Goal: Task Accomplishment & Management: Use online tool/utility

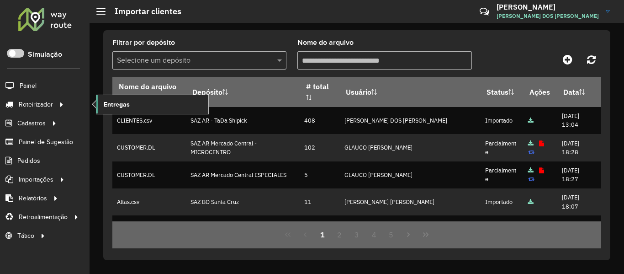
click at [112, 106] on span "Entregas" at bounding box center [117, 105] width 26 height 10
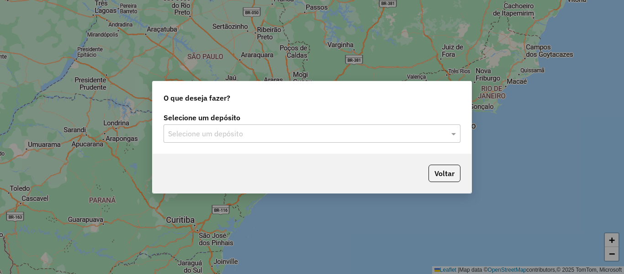
drag, startPoint x: 298, startPoint y: 126, endPoint x: 299, endPoint y: 135, distance: 9.7
click at [298, 126] on div "Selecione um depósito" at bounding box center [312, 133] width 297 height 18
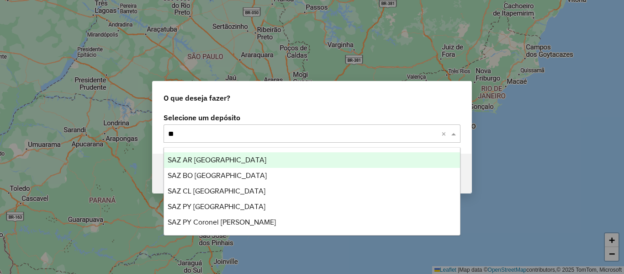
type input "**"
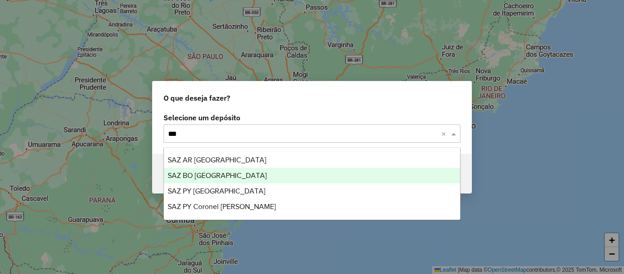
click at [225, 170] on div "SAZ BO El Alto" at bounding box center [312, 176] width 296 height 16
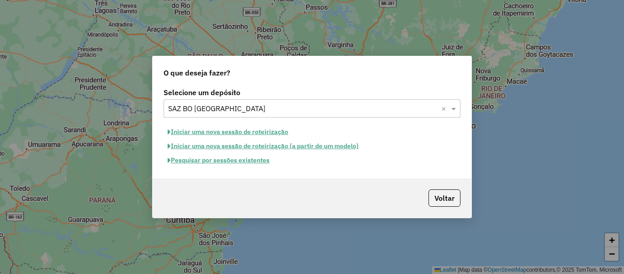
click at [240, 160] on button "Pesquisar por sessões existentes" at bounding box center [219, 160] width 110 height 14
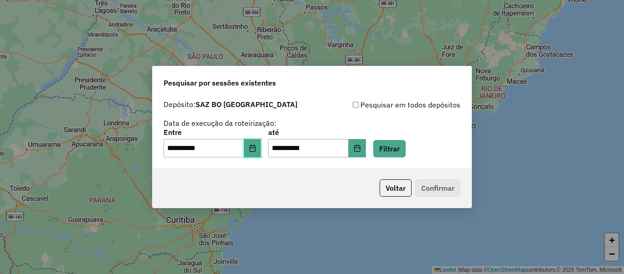
click at [256, 146] on icon "Choose Date" at bounding box center [252, 147] width 7 height 7
click at [402, 148] on button "Filtrar" at bounding box center [389, 148] width 32 height 17
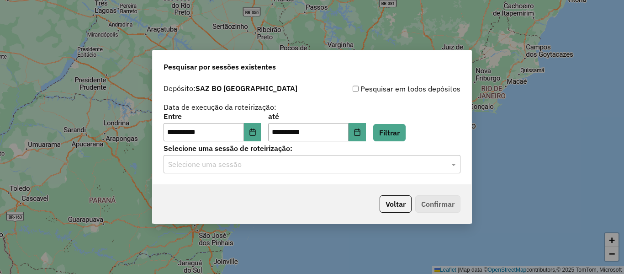
click at [347, 163] on input "text" at bounding box center [303, 164] width 270 height 11
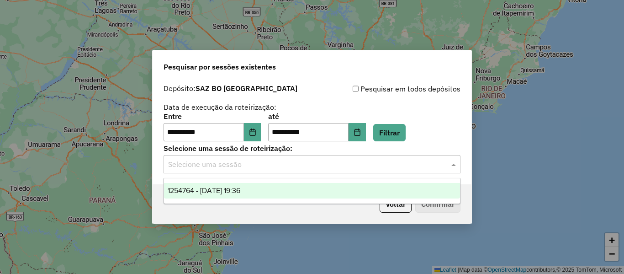
click at [275, 187] on div "1254764 - 28/08/2025 19:36" at bounding box center [312, 191] width 296 height 16
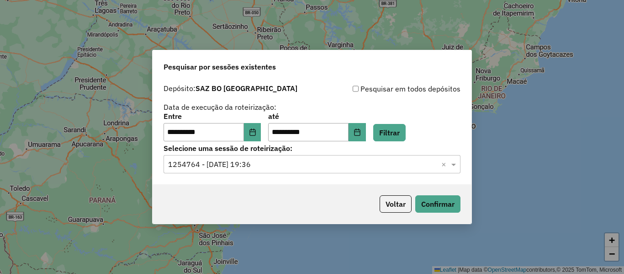
click at [411, 198] on p-footer "Voltar Confirmar" at bounding box center [418, 203] width 85 height 17
click at [438, 202] on button "Confirmar" at bounding box center [437, 203] width 45 height 17
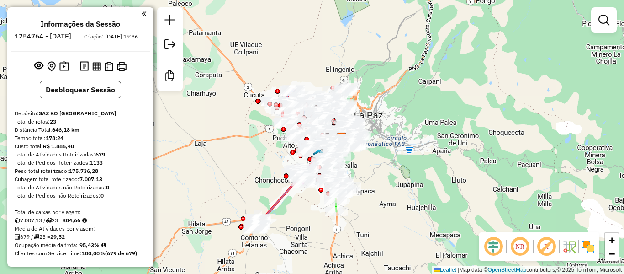
click at [246, 135] on div "Janela de atendimento Grade de atendimento Capacidade Transportadoras Veículos …" at bounding box center [312, 137] width 624 height 274
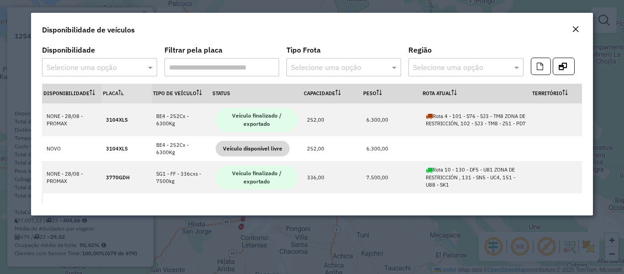
click at [350, 60] on div "Selecione uma opção" at bounding box center [344, 67] width 115 height 18
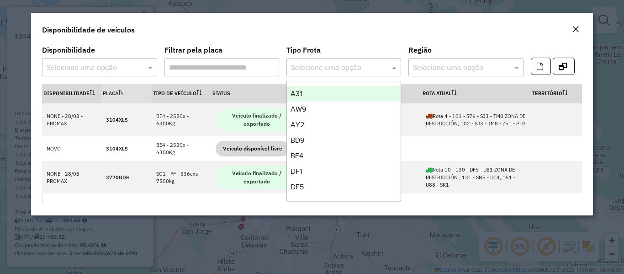
type input "*"
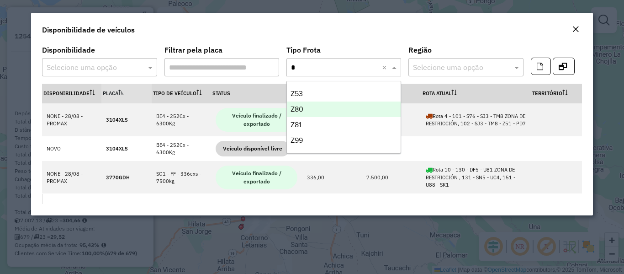
click at [315, 121] on div "Z81" at bounding box center [344, 125] width 114 height 16
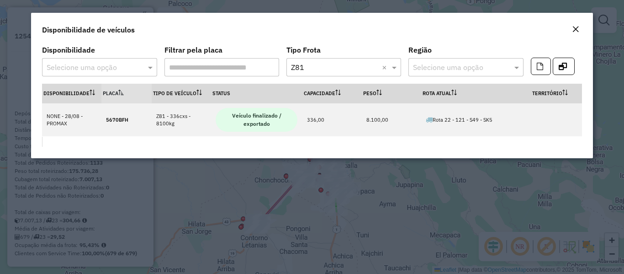
click at [578, 28] on em "Close" at bounding box center [575, 29] width 7 height 7
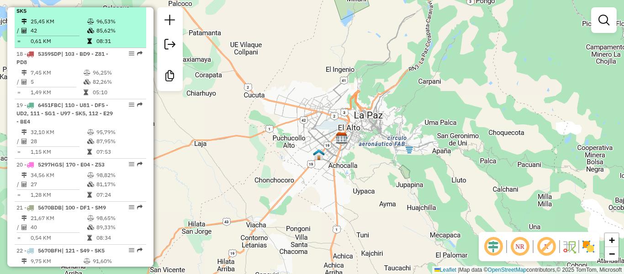
scroll to position [1272, 0]
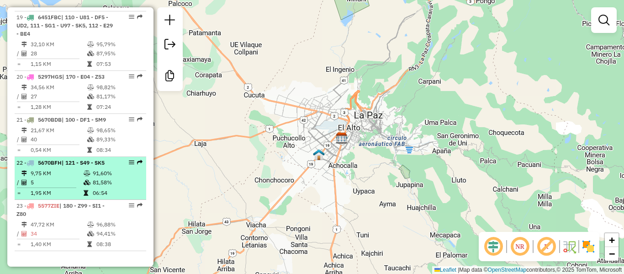
click at [85, 174] on icon at bounding box center [87, 172] width 7 height 5
select select "**********"
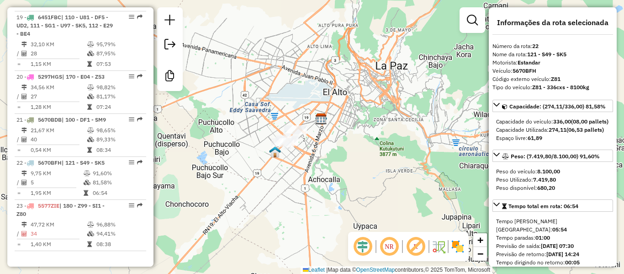
click at [457, 249] on img at bounding box center [458, 246] width 15 height 15
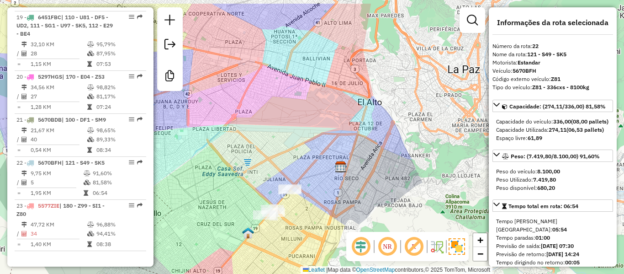
click at [365, 106] on div "Janela de atendimento Grade de atendimento Capacidade Transportadoras Veículos …" at bounding box center [312, 137] width 624 height 274
click at [261, 117] on div "Janela de atendimento Grade de atendimento Capacidade Transportadoras Veículos …" at bounding box center [312, 137] width 624 height 274
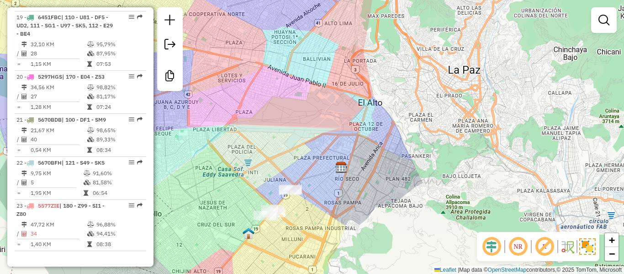
drag, startPoint x: 388, startPoint y: 85, endPoint x: 384, endPoint y: 87, distance: 4.9
click at [388, 86] on div "Janela de atendimento Grade de atendimento Capacidade Transportadoras Veículos …" at bounding box center [312, 137] width 624 height 274
click at [383, 88] on div "Janela de atendimento Grade de atendimento Capacidade Transportadoras Veículos …" at bounding box center [312, 137] width 624 height 274
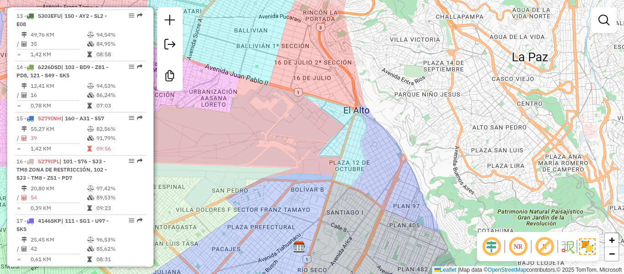
scroll to position [0, 0]
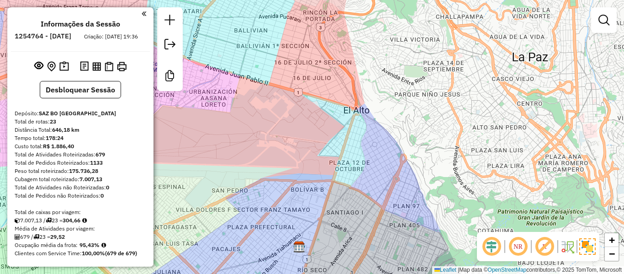
drag, startPoint x: 140, startPoint y: -37, endPoint x: 143, endPoint y: -51, distance: 13.6
click at [105, 71] on img at bounding box center [109, 67] width 9 height 10
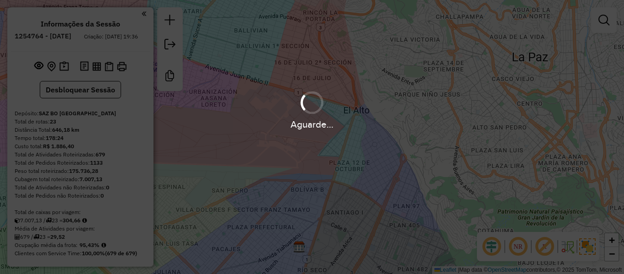
click at [306, 105] on div at bounding box center [312, 102] width 25 height 25
click at [305, 139] on div "Aguarde..." at bounding box center [312, 137] width 624 height 274
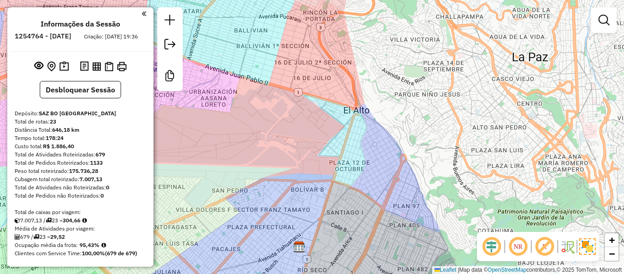
click at [325, 124] on div "Janela de atendimento Grade de atendimento Capacidade Transportadoras Veículos …" at bounding box center [312, 137] width 624 height 274
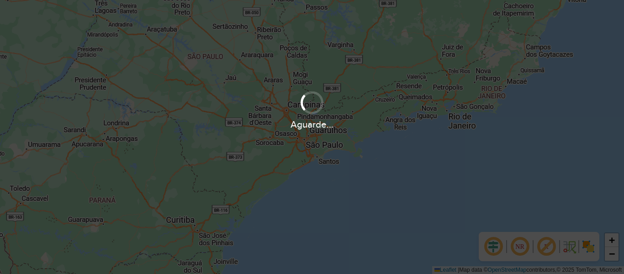
click at [286, 122] on div "Aguarde..." at bounding box center [312, 124] width 624 height 14
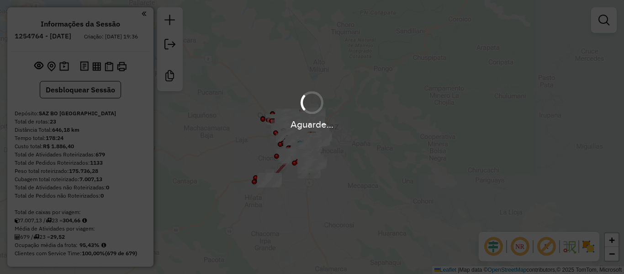
click at [393, 137] on div "Aguarde..." at bounding box center [312, 137] width 624 height 274
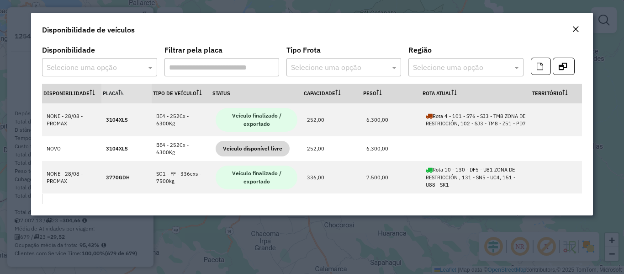
click at [337, 67] on input "text" at bounding box center [334, 67] width 87 height 11
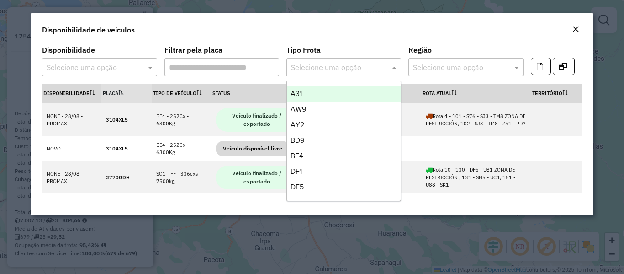
type input "*"
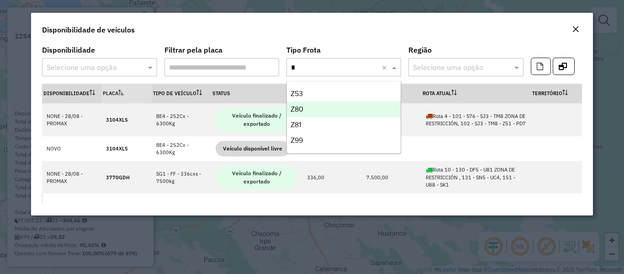
click at [309, 108] on div "Z80" at bounding box center [344, 109] width 114 height 16
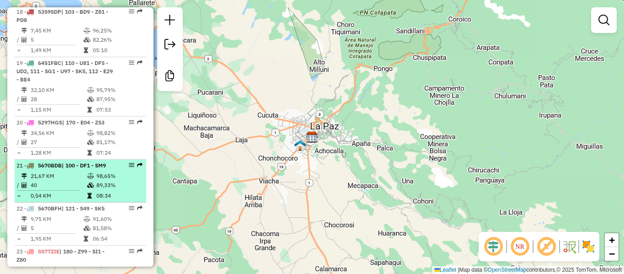
scroll to position [1234, 0]
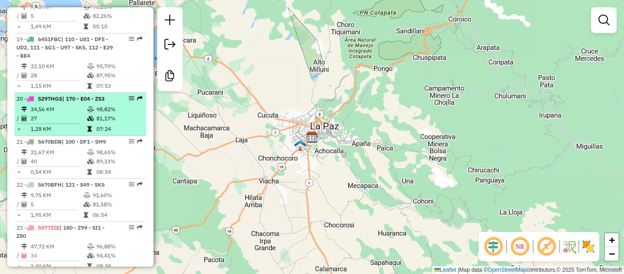
click at [73, 123] on td "27" at bounding box center [58, 118] width 57 height 9
select select "**********"
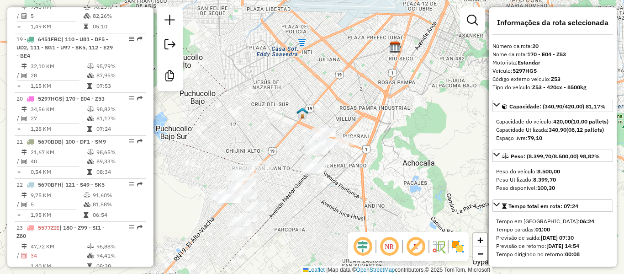
click at [458, 247] on img at bounding box center [458, 246] width 15 height 15
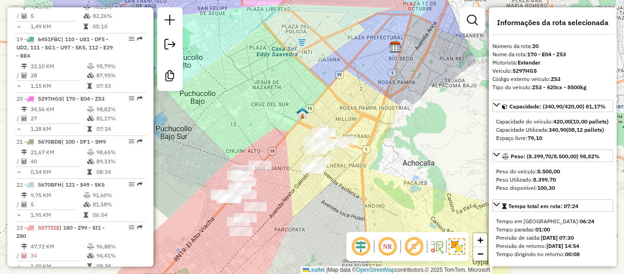
drag, startPoint x: 392, startPoint y: 100, endPoint x: 379, endPoint y: 238, distance: 139.0
click at [379, 238] on hb-router-mapa "Informações da Sessão 1254764 - [DATE] Criação: [DATE] 19:36 Desbloquear Sessão…" at bounding box center [312, 137] width 624 height 274
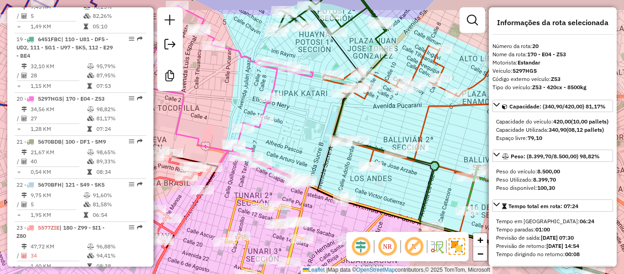
drag, startPoint x: 367, startPoint y: 92, endPoint x: 375, endPoint y: 132, distance: 40.6
click at [376, 131] on div "Janela de atendimento Grade de atendimento Capacidade Transportadoras Veículos …" at bounding box center [312, 137] width 624 height 274
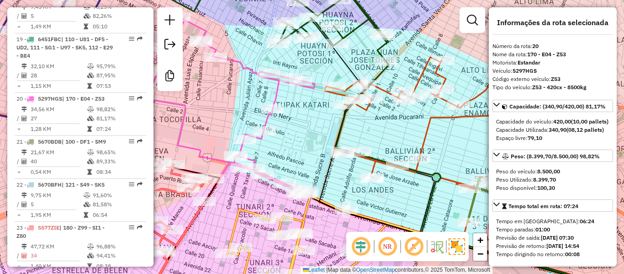
click at [312, 92] on icon at bounding box center [206, 107] width 217 height 181
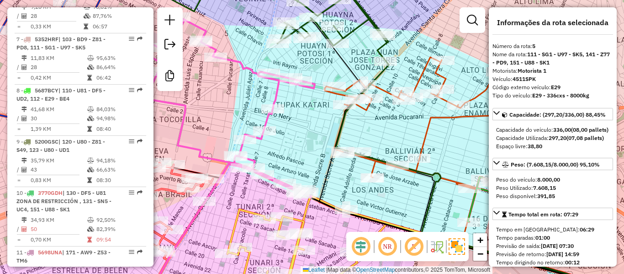
scroll to position [552, 0]
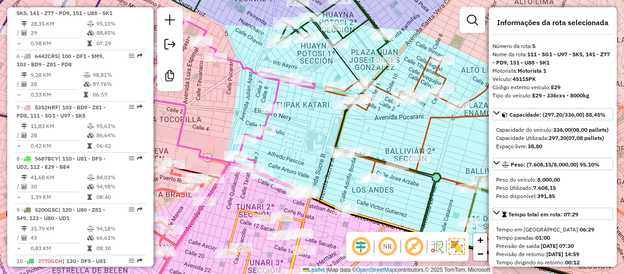
click at [384, 86] on icon at bounding box center [427, 125] width 205 height 136
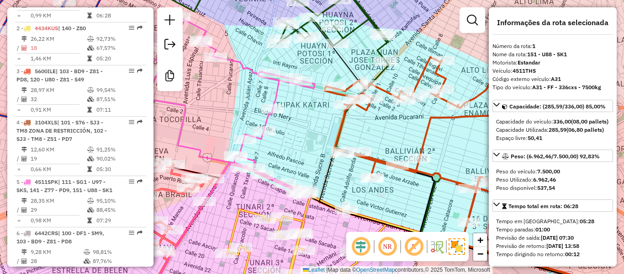
scroll to position [355, 0]
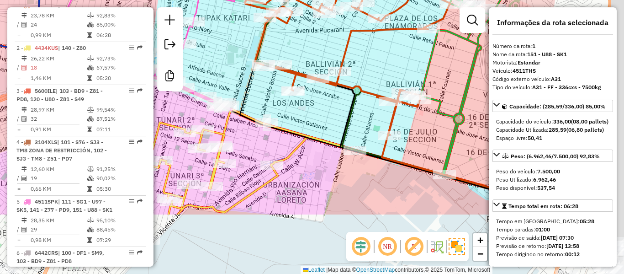
drag, startPoint x: 356, startPoint y: 97, endPoint x: 311, endPoint y: 43, distance: 70.4
click at [311, 43] on div "Janela de atendimento Grade de atendimento Capacidade Transportadoras Veículos …" at bounding box center [312, 137] width 624 height 274
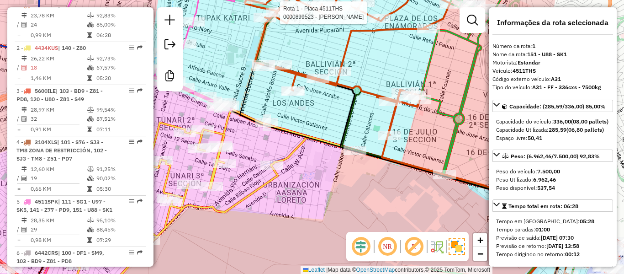
click at [293, 145] on icon at bounding box center [224, 205] width 315 height 166
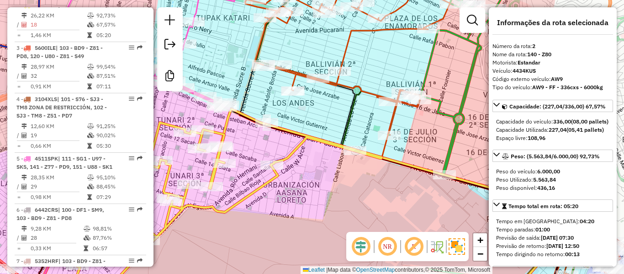
click at [447, 111] on icon at bounding box center [491, 137] width 207 height 329
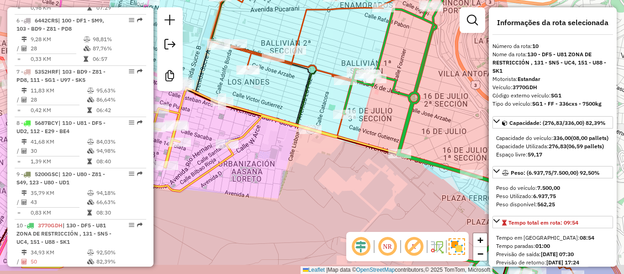
drag, startPoint x: 376, startPoint y: 127, endPoint x: 370, endPoint y: 120, distance: 9.1
click at [371, 122] on div "Janela de atendimento Grade de atendimento Capacidade Transportadoras Veículos …" at bounding box center [312, 137] width 624 height 274
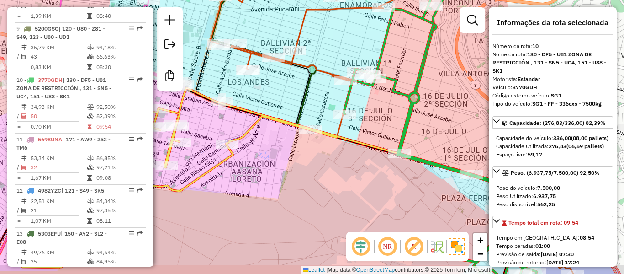
scroll to position [816, 0]
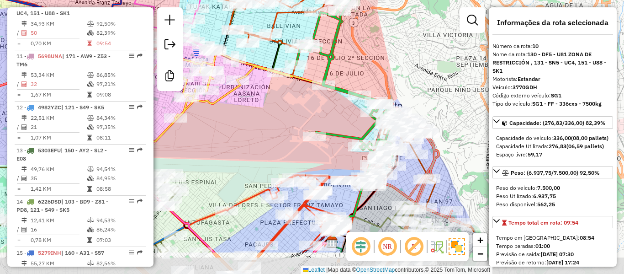
drag, startPoint x: 359, startPoint y: 162, endPoint x: 300, endPoint y: 113, distance: 76.9
click at [300, 113] on div "Janela de atendimento Grade de atendimento Capacidade Transportadoras Veículos …" at bounding box center [312, 137] width 624 height 274
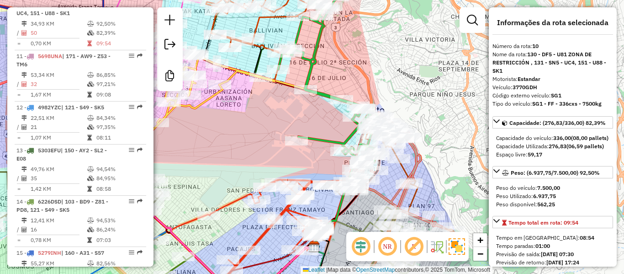
click at [349, 138] on icon at bounding box center [329, 69] width 103 height 193
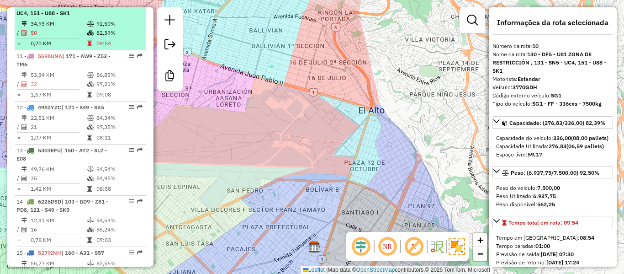
click at [69, 17] on div "10 - 3770GDH | 130 - DF5 - U81 ZONA DE RESTRICCIÓN , 131 - SN5 - UC4, 151 - U88…" at bounding box center [64, 5] width 97 height 25
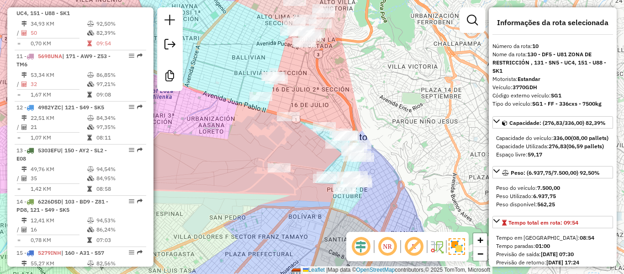
drag, startPoint x: 318, startPoint y: 90, endPoint x: 324, endPoint y: 140, distance: 50.2
click at [325, 141] on div "Rota 10 - Placa 3770GDH 0000892498 - [PERSON_NAME] Janela de atendimento Grade …" at bounding box center [312, 137] width 624 height 274
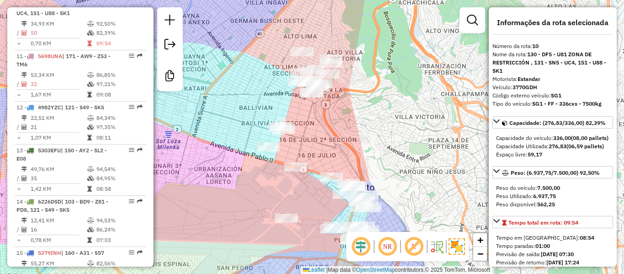
drag, startPoint x: 324, startPoint y: 135, endPoint x: 369, endPoint y: 97, distance: 58.7
click at [369, 101] on div "Janela de atendimento Grade de atendimento Capacidade Transportadoras Veículos …" at bounding box center [312, 137] width 624 height 274
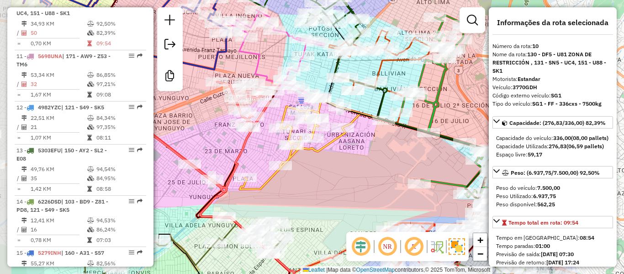
drag, startPoint x: 331, startPoint y: 149, endPoint x: 382, endPoint y: 156, distance: 52.0
click at [382, 156] on div "Janela de atendimento Grade de atendimento Capacidade Transportadoras Veículos …" at bounding box center [312, 137] width 624 height 274
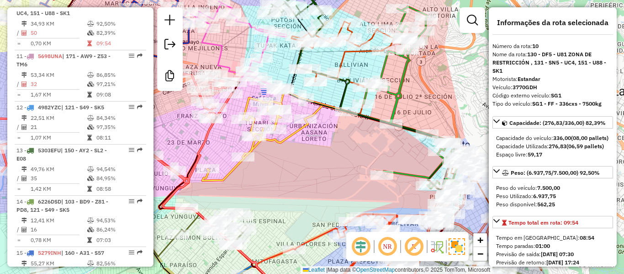
drag, startPoint x: 382, startPoint y: 157, endPoint x: 347, endPoint y: 149, distance: 36.7
click at [347, 149] on div "Janela de atendimento Grade de atendimento Capacidade Transportadoras Veículos …" at bounding box center [312, 137] width 624 height 274
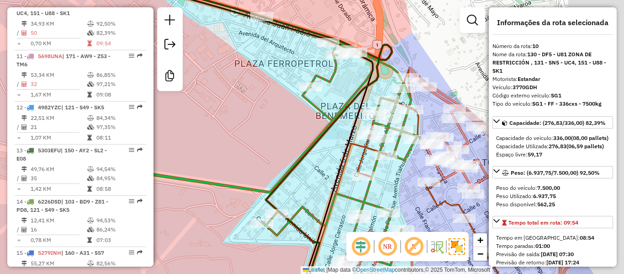
drag, startPoint x: 337, startPoint y: 150, endPoint x: 309, endPoint y: 150, distance: 27.9
click at [309, 150] on icon at bounding box center [249, 136] width 287 height 329
click at [354, 149] on icon at bounding box center [343, 222] width 85 height 158
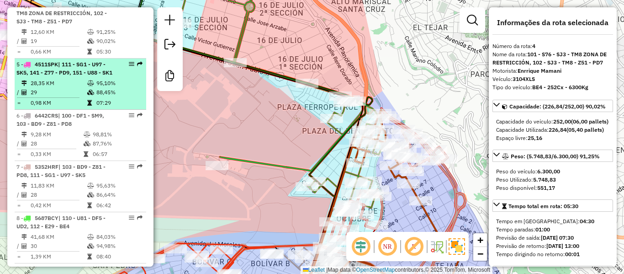
scroll to position [401, 0]
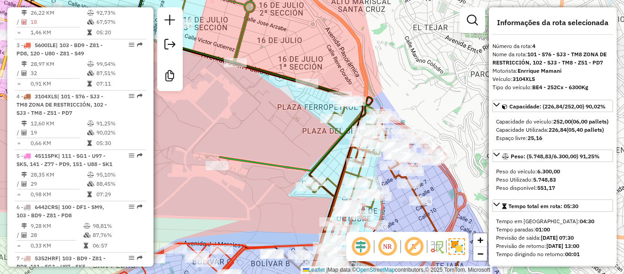
drag, startPoint x: 243, startPoint y: 106, endPoint x: 353, endPoint y: 138, distance: 114.1
click at [353, 138] on div "Janela de atendimento Grade de atendimento Capacidade Transportadoras Veículos …" at bounding box center [312, 137] width 624 height 274
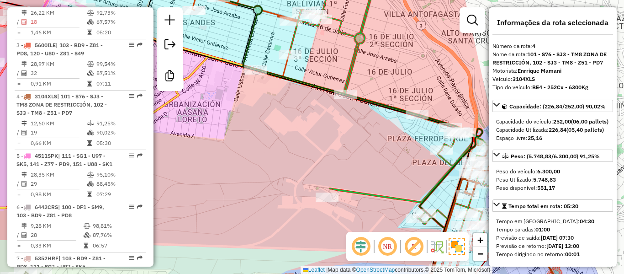
scroll to position [0, 0]
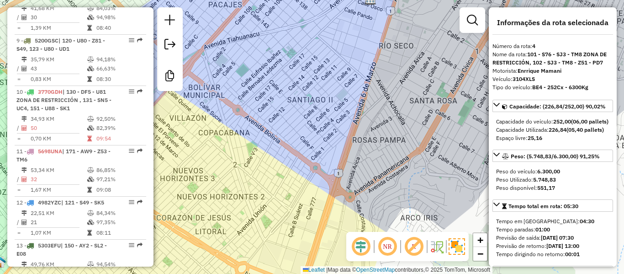
click at [255, 136] on div "Janela de atendimento Grade de atendimento Capacidade Transportadoras Veículos …" at bounding box center [312, 137] width 624 height 274
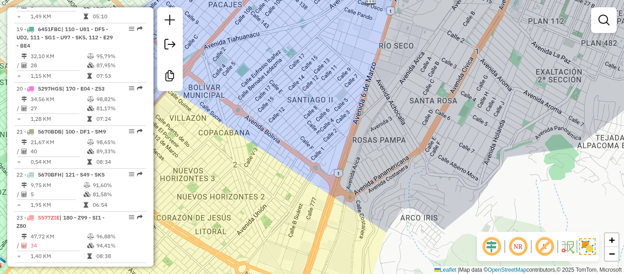
scroll to position [1269, 0]
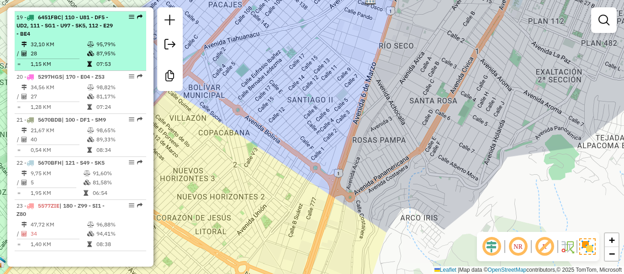
click at [96, 63] on td "07:53" at bounding box center [119, 63] width 46 height 9
select select "**********"
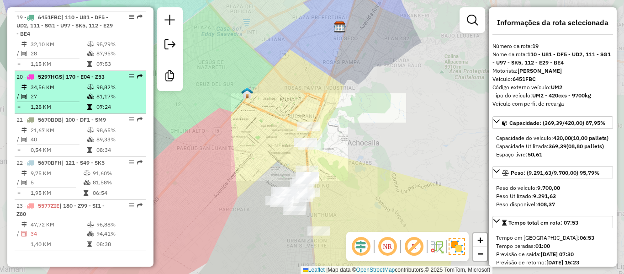
click at [82, 91] on td "34,56 KM" at bounding box center [58, 87] width 57 height 9
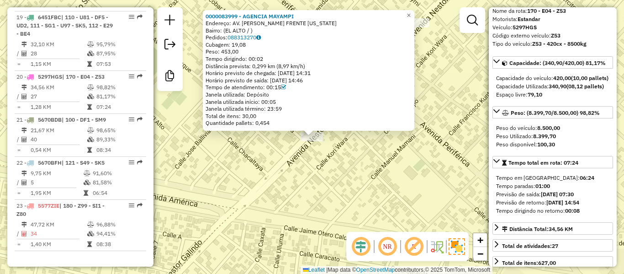
scroll to position [137, 0]
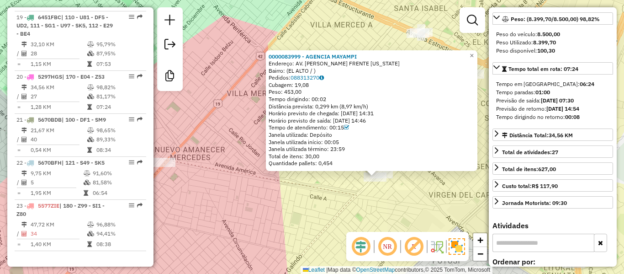
click at [418, 197] on div "0000083999 - AGENCIA MAYAMPI Endereço: AV. [PERSON_NAME] FRENTE [US_STATE] Bair…" at bounding box center [312, 137] width 624 height 274
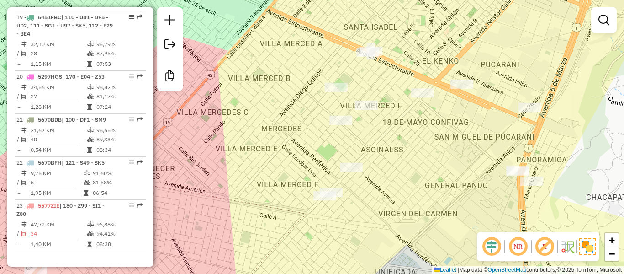
drag, startPoint x: 416, startPoint y: 183, endPoint x: 339, endPoint y: 206, distance: 80.0
click at [340, 205] on div "Janela de atendimento Grade de atendimento Capacidade Transportadoras Veículos …" at bounding box center [312, 137] width 624 height 274
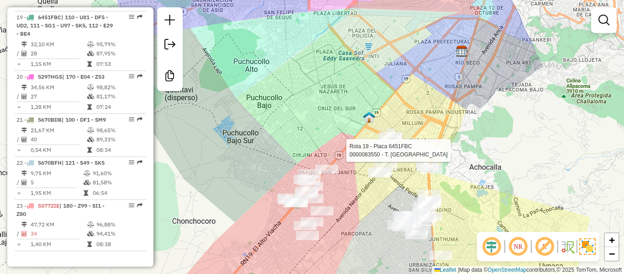
select select "**********"
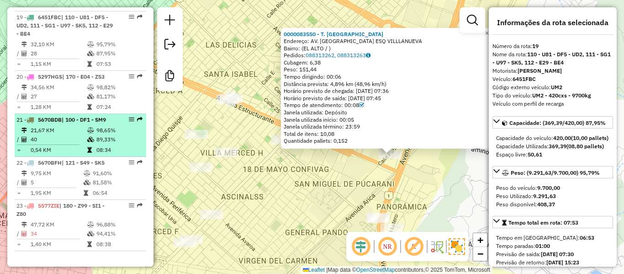
click at [65, 129] on td "21,67 KM" at bounding box center [58, 130] width 57 height 9
